Goal: Transaction & Acquisition: Register for event/course

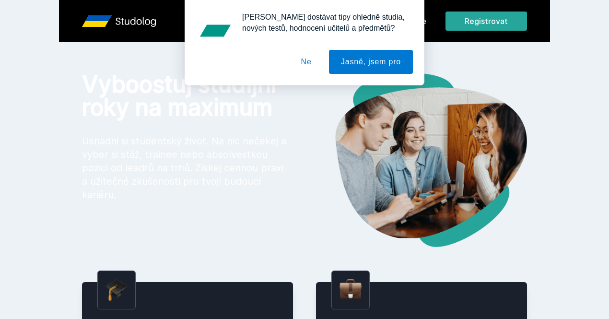
click at [308, 65] on button "Ne" at bounding box center [306, 62] width 35 height 24
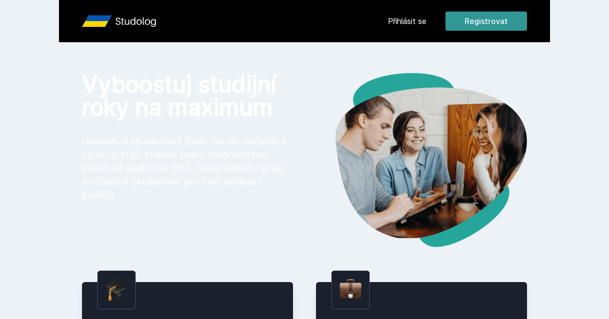
click at [527, 18] on button "Registrovat" at bounding box center [486, 21] width 82 height 19
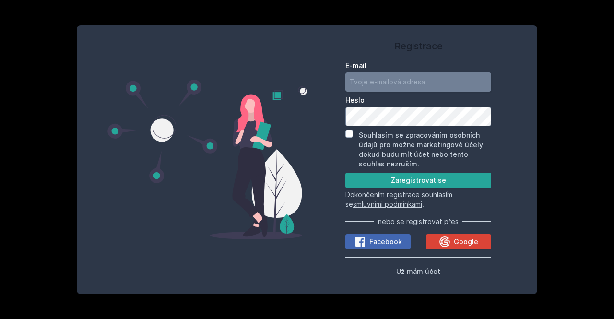
click at [389, 84] on input "E-mail" at bounding box center [418, 81] width 146 height 19
type input "[EMAIL_ADDRESS][DOMAIN_NAME]"
click at [347, 137] on input "Souhlasím se zpracováním osobních údajů pro možné marketingové účely dokud budu…" at bounding box center [349, 134] width 8 height 8
checkbox input "true"
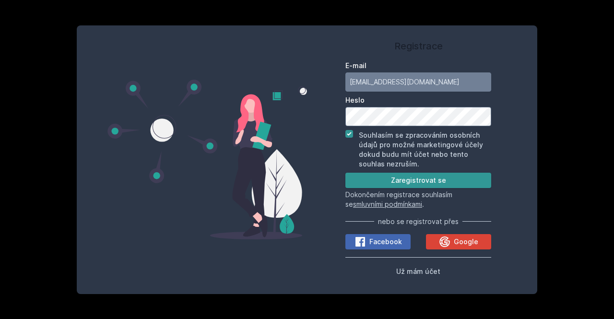
click at [376, 181] on button "Zaregistrovat se" at bounding box center [418, 180] width 146 height 15
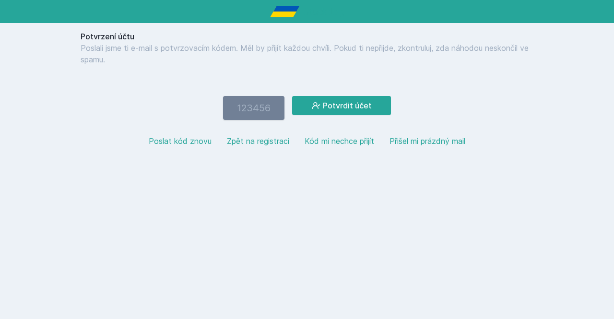
click at [261, 113] on input "number" at bounding box center [253, 108] width 61 height 24
type input "725130"
click at [292, 96] on button "Potvrdit účet" at bounding box center [341, 105] width 99 height 19
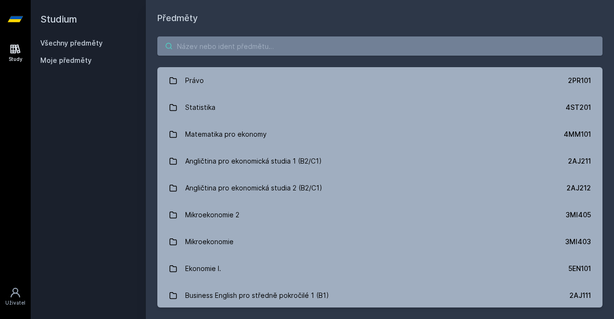
click at [426, 44] on input "search" at bounding box center [379, 45] width 445 height 19
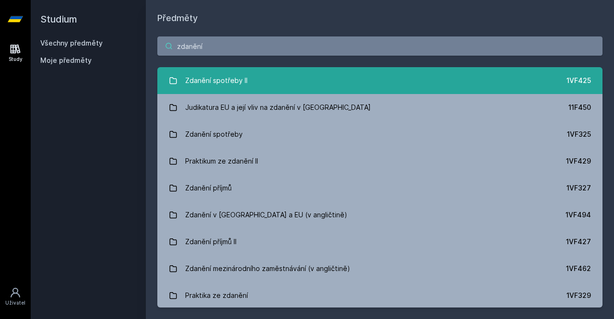
type input "zdanění"
click at [263, 85] on link "Zdanění spotřeby II 1VF425" at bounding box center [379, 80] width 445 height 27
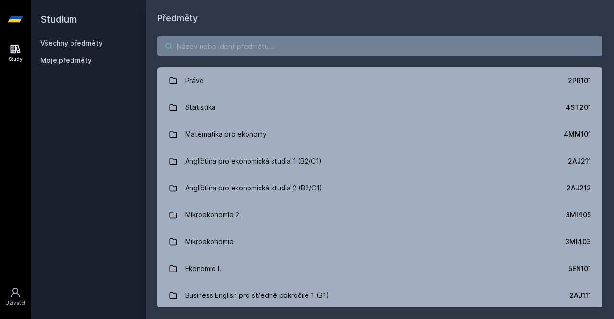
click at [350, 50] on input "search" at bounding box center [379, 45] width 445 height 19
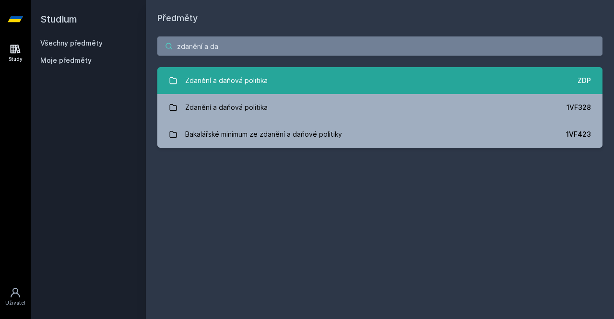
type input "zdanění a da"
click at [284, 82] on link "Zdanění a daňová politika ZDP" at bounding box center [379, 80] width 445 height 27
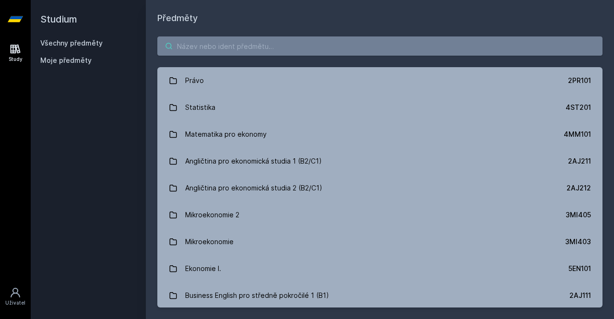
click at [268, 50] on input "search" at bounding box center [379, 45] width 445 height 19
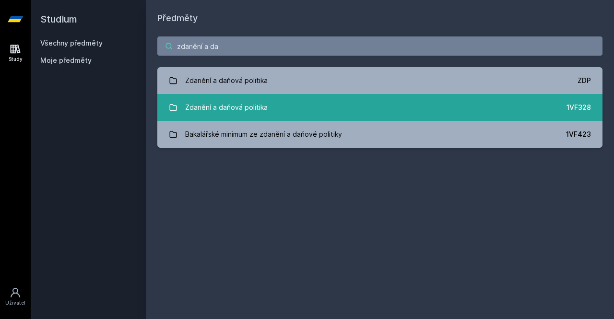
type input "zdanění a da"
click at [249, 107] on div "Zdanění a daňová politika" at bounding box center [226, 107] width 82 height 19
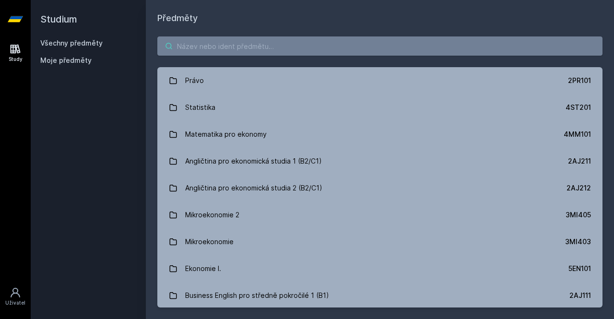
click at [210, 49] on input "search" at bounding box center [379, 45] width 445 height 19
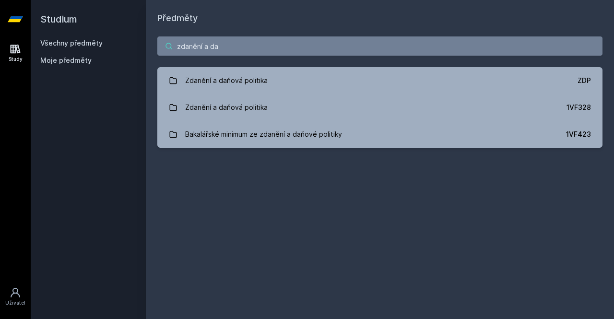
click at [226, 48] on input "zdanění a da" at bounding box center [379, 45] width 445 height 19
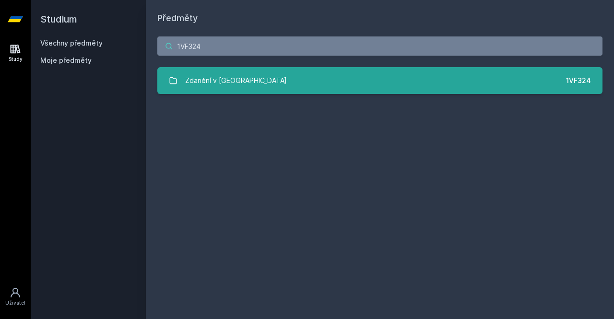
type input "1VF324"
click at [199, 81] on div "Zdanění v [GEOGRAPHIC_DATA]" at bounding box center [236, 80] width 102 height 19
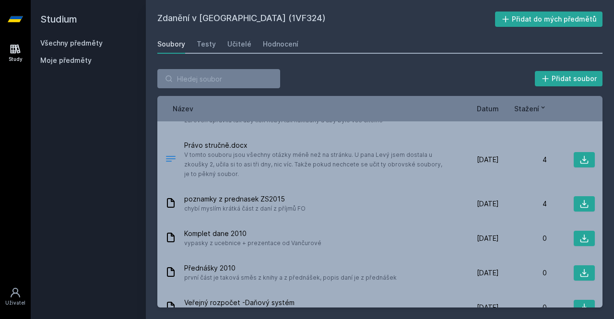
scroll to position [74, 0]
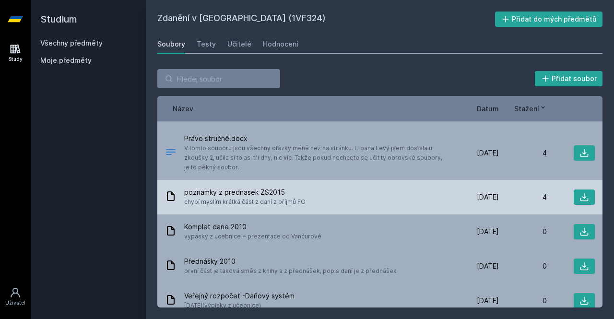
click at [277, 204] on span "chybí myslím krátká část z daní z příjmů FO" at bounding box center [244, 202] width 121 height 10
click at [293, 194] on span "poznamky z prednasek ZS2015" at bounding box center [244, 192] width 121 height 10
click at [164, 194] on div "poznamky z prednasek ZS2015 chybí myslím krátká část z daní z příjmů FO [DATE] …" at bounding box center [379, 197] width 445 height 35
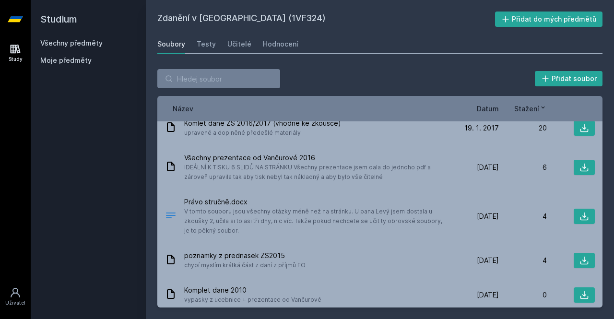
scroll to position [0, 0]
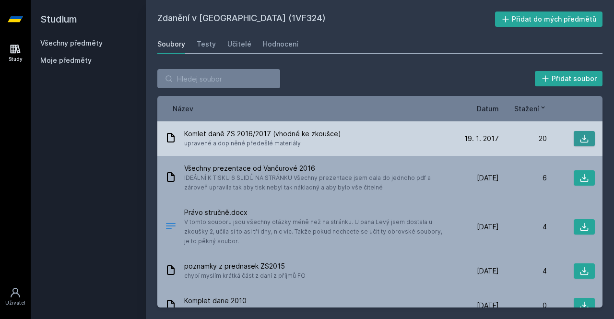
click at [574, 141] on button at bounding box center [584, 138] width 21 height 15
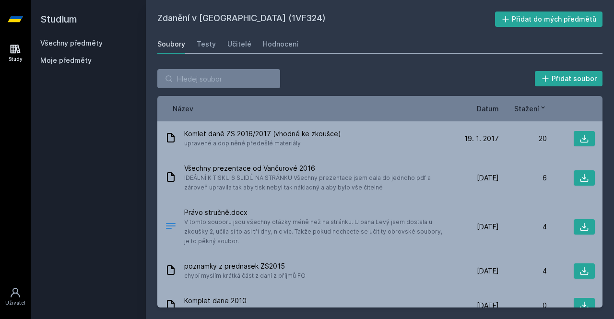
click at [415, 71] on div "Přidat soubor" at bounding box center [379, 78] width 445 height 19
click at [527, 22] on button "Přidat do mých předmětů" at bounding box center [549, 19] width 108 height 15
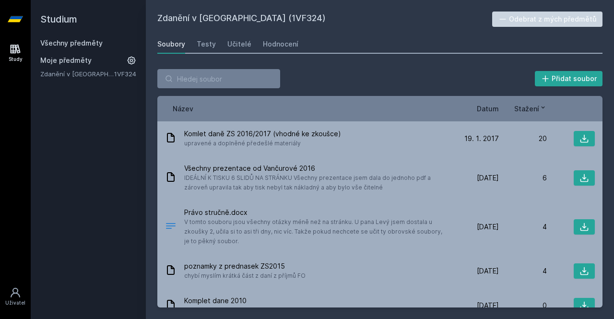
click at [338, 89] on div "Přidat soubor Řazení: Název Datum Stažení Název Datum Stažení Komlet daně ZS 20…" at bounding box center [379, 188] width 445 height 238
click at [346, 48] on div "Soubory Testy Učitelé Hodnocení" at bounding box center [379, 44] width 445 height 19
click at [199, 80] on input "search" at bounding box center [218, 78] width 123 height 19
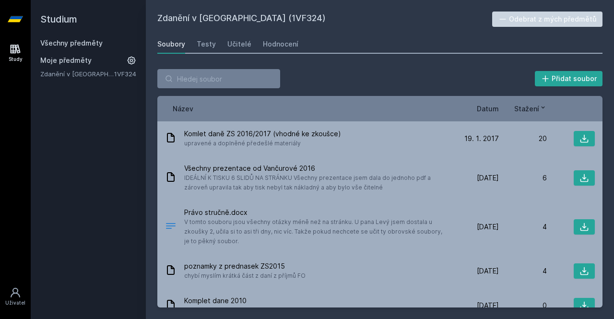
click at [52, 23] on h2 "Studium" at bounding box center [88, 19] width 96 height 38
click at [3, 50] on link "Study" at bounding box center [15, 52] width 27 height 29
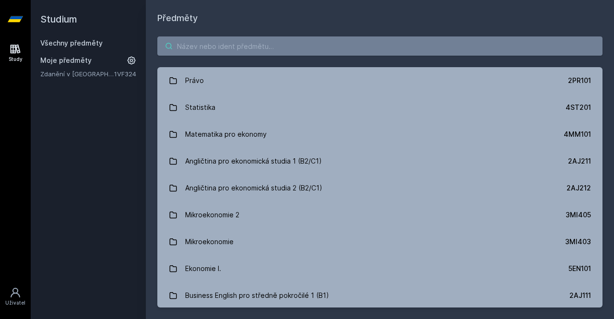
click at [310, 50] on input "search" at bounding box center [379, 45] width 445 height 19
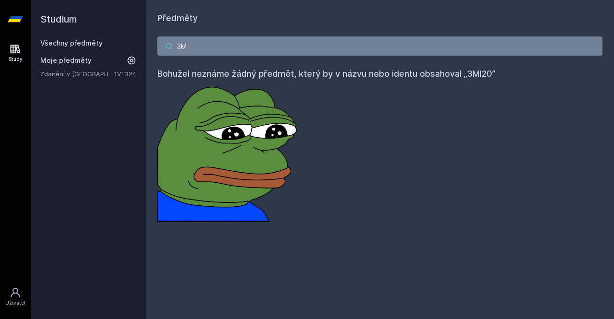
type input "3"
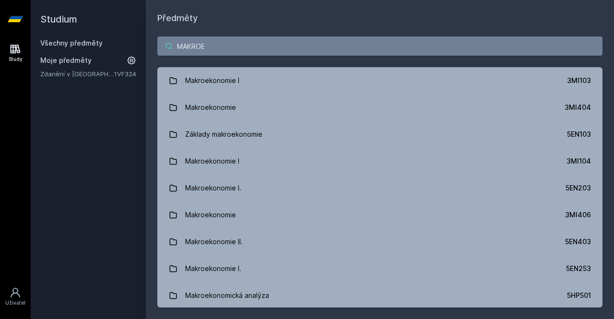
type input "MAKROE"
click at [211, 25] on div "MAKROE Makroekonomie I 3MI103 Makroekonomie 3MI404 Základy makroekonomie 5EN103…" at bounding box center [380, 172] width 468 height 294
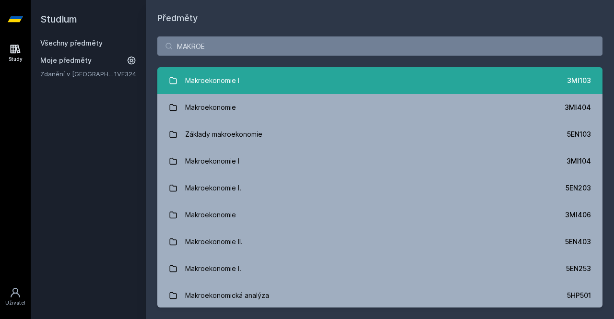
click at [214, 79] on div "Makroekonomie I" at bounding box center [212, 80] width 54 height 19
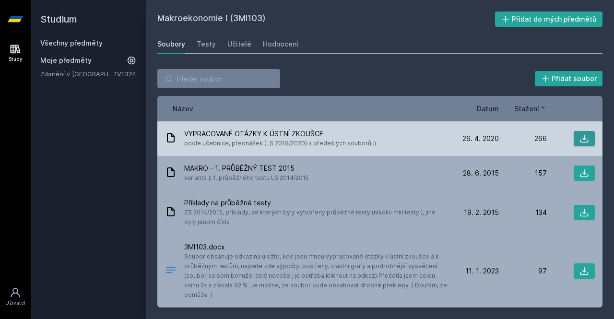
click at [580, 139] on icon at bounding box center [584, 139] width 8 height 8
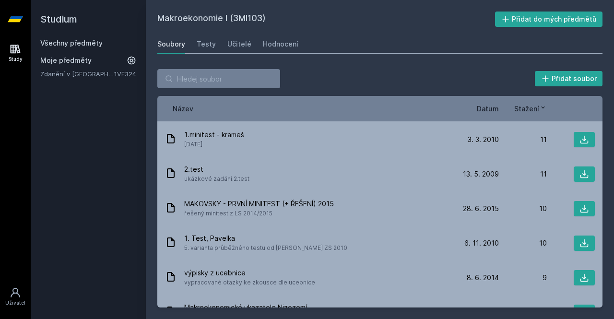
scroll to position [801, 0]
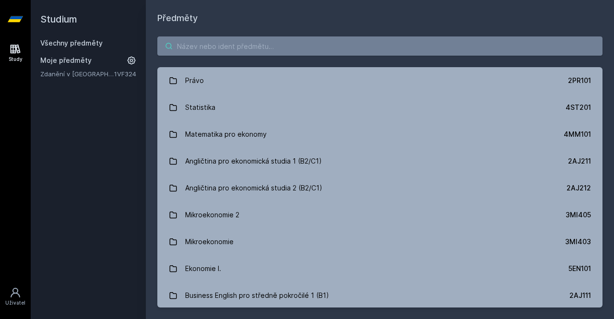
click at [215, 50] on input "search" at bounding box center [379, 45] width 445 height 19
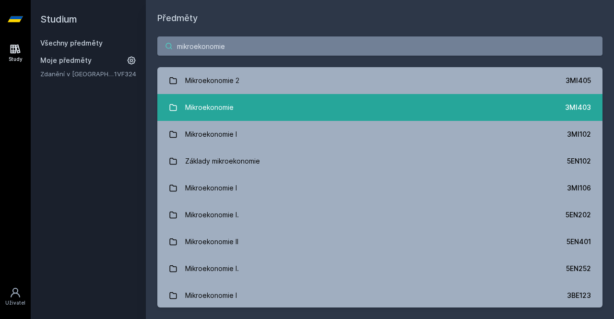
type input "mikroekonomie"
click at [329, 115] on link "Mikroekonomie 3MI403" at bounding box center [379, 107] width 445 height 27
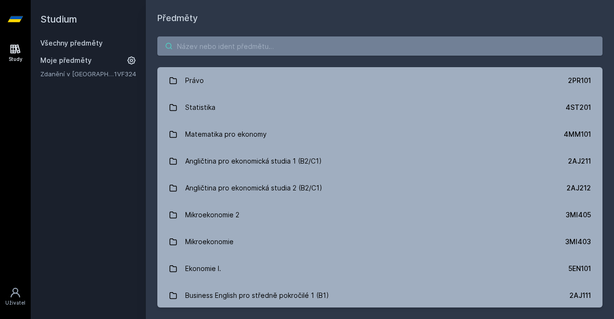
click at [276, 46] on input "search" at bounding box center [379, 45] width 445 height 19
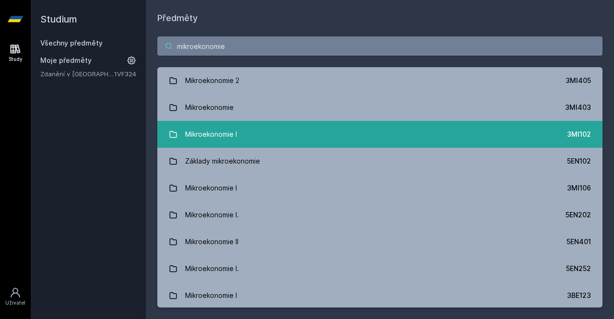
type input "mikroekonomie"
click at [524, 136] on link "Mikroekonomie I 3MI102" at bounding box center [379, 134] width 445 height 27
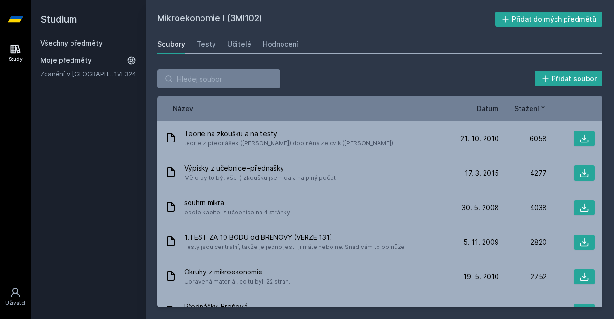
click at [528, 110] on span "Stažení" at bounding box center [526, 109] width 25 height 10
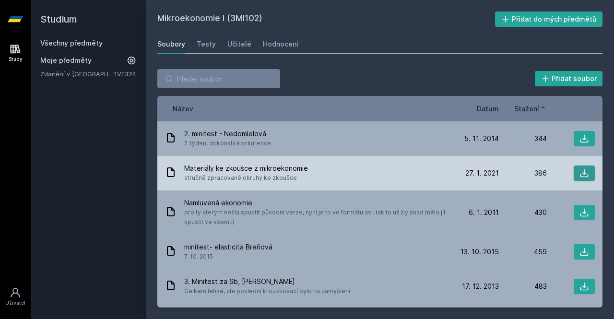
click at [580, 174] on icon at bounding box center [584, 173] width 10 height 10
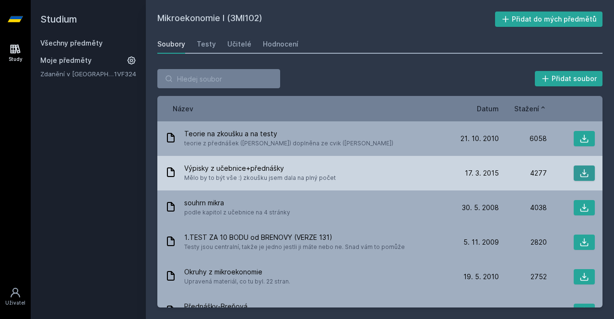
click at [579, 172] on icon at bounding box center [584, 173] width 10 height 10
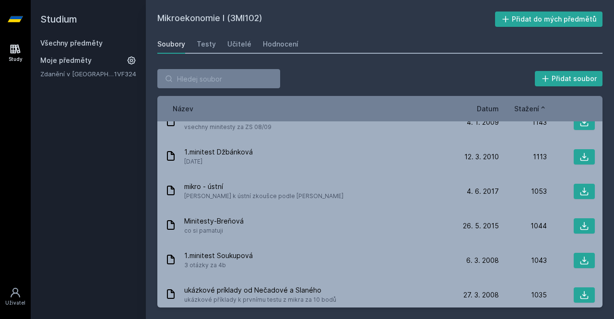
scroll to position [1014, 0]
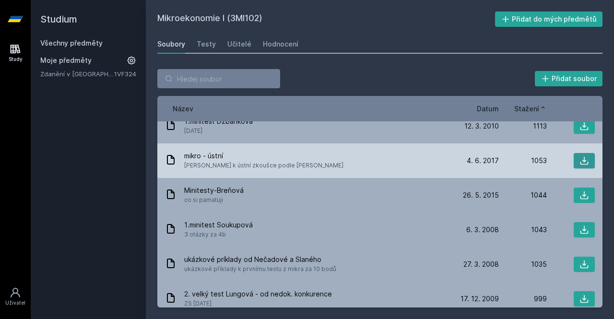
click at [580, 165] on button at bounding box center [584, 160] width 21 height 15
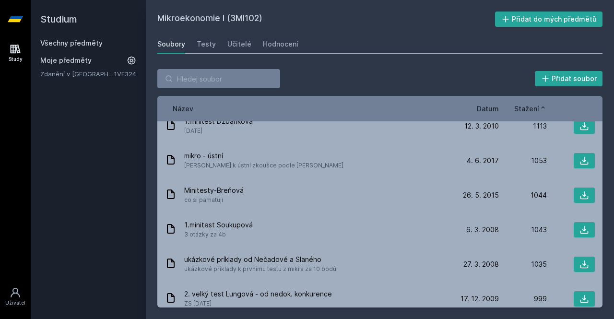
click at [15, 27] on icon at bounding box center [15, 19] width 15 height 38
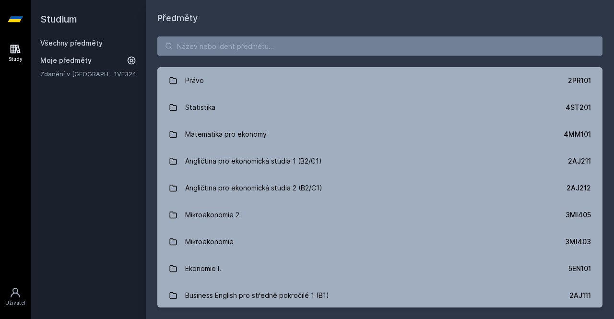
click at [88, 44] on link "Všechny předměty" at bounding box center [71, 43] width 62 height 8
click at [276, 45] on input "search" at bounding box center [379, 45] width 445 height 19
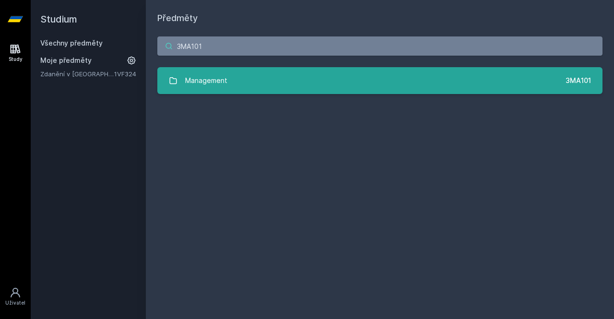
type input "3MA101"
click at [326, 81] on link "Management 3MA101" at bounding box center [379, 80] width 445 height 27
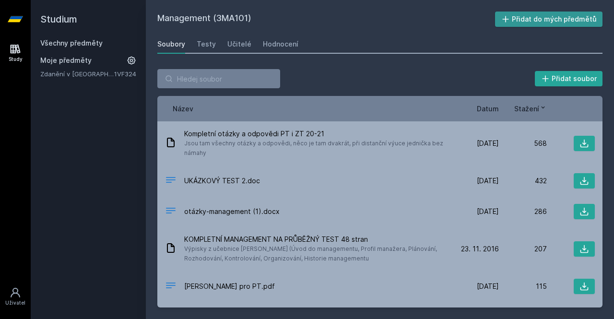
click at [544, 18] on button "Přidat do mých předmětů" at bounding box center [549, 19] width 108 height 15
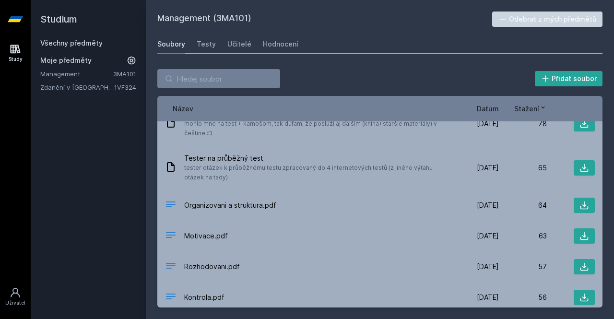
scroll to position [298, 0]
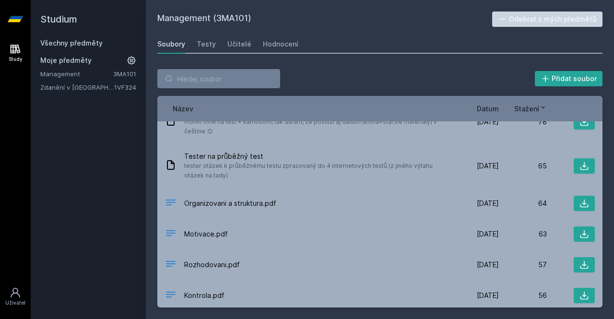
click at [524, 111] on span "Stažení" at bounding box center [526, 109] width 25 height 10
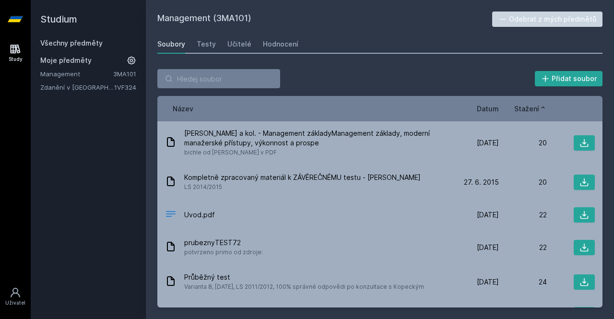
scroll to position [0, 0]
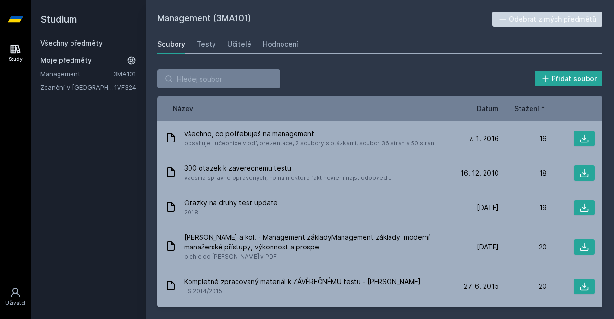
click at [541, 108] on icon at bounding box center [543, 108] width 8 height 8
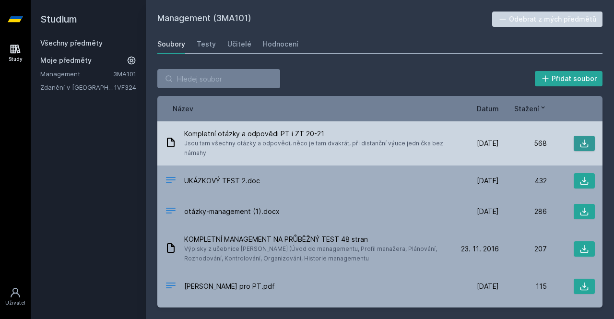
click at [580, 143] on icon at bounding box center [584, 144] width 8 height 8
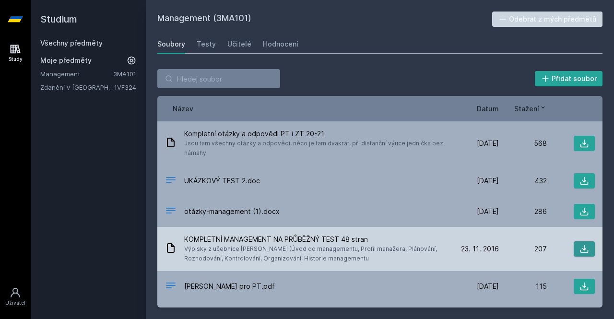
click at [579, 248] on icon at bounding box center [584, 249] width 10 height 10
